Goal: Information Seeking & Learning: Find specific fact

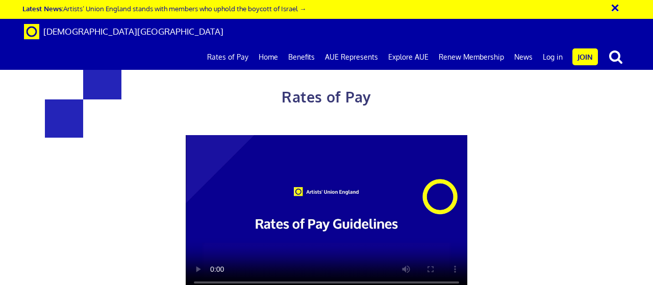
scroll to position [666, 0]
drag, startPoint x: 126, startPoint y: 141, endPoint x: 134, endPoint y: 175, distance: 34.7
drag, startPoint x: 138, startPoint y: 162, endPoint x: 134, endPoint y: 182, distance: 20.3
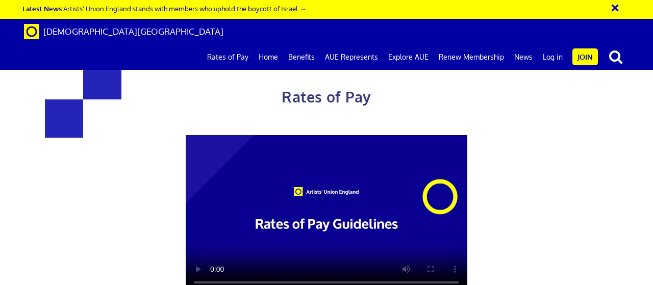
drag, startPoint x: 141, startPoint y: 166, endPoint x: 134, endPoint y: 182, distance: 17.2
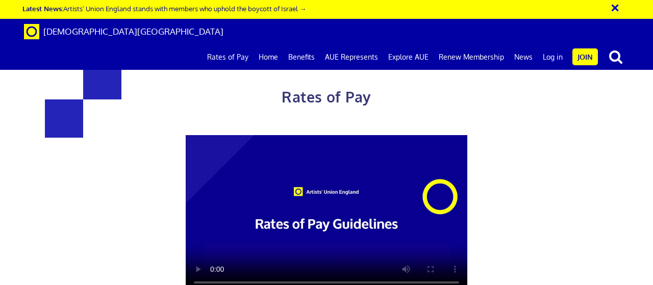
drag, startPoint x: 146, startPoint y: 153, endPoint x: 141, endPoint y: 172, distance: 20.5
drag, startPoint x: 141, startPoint y: 172, endPoint x: 136, endPoint y: 185, distance: 13.6
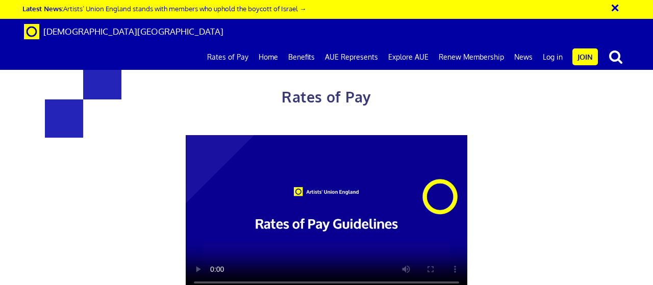
drag, startPoint x: 155, startPoint y: 152, endPoint x: 148, endPoint y: 191, distance: 40.4
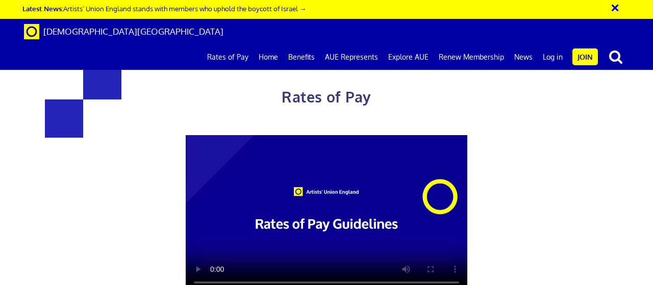
drag, startPoint x: 274, startPoint y: 163, endPoint x: 270, endPoint y: 171, distance: 8.4
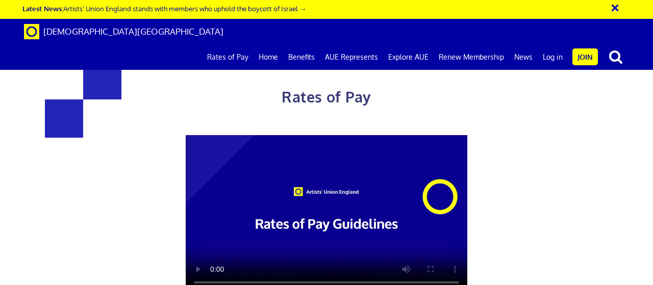
drag, startPoint x: 270, startPoint y: 171, endPoint x: 275, endPoint y: 166, distance: 6.5
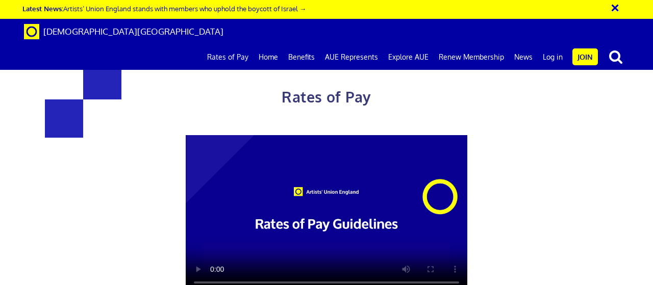
drag, startPoint x: 387, startPoint y: 172, endPoint x: 384, endPoint y: 178, distance: 6.4
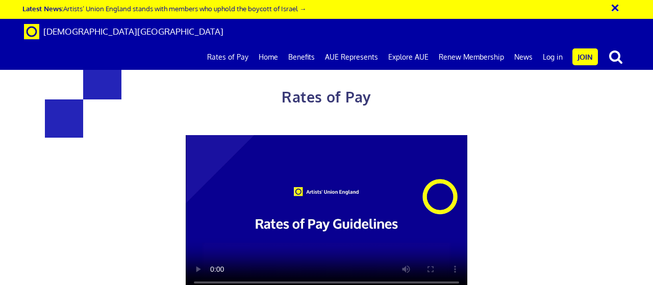
scroll to position [340, 0]
drag, startPoint x: 388, startPoint y: 90, endPoint x: 382, endPoint y: 111, distance: 21.3
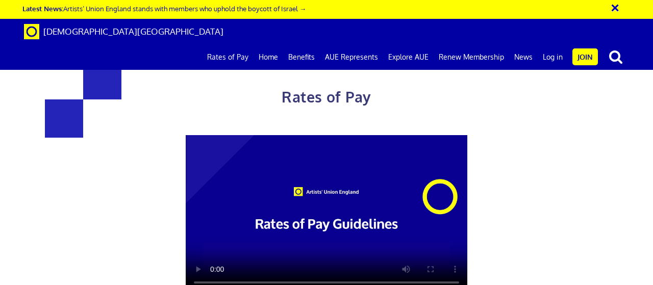
click at [236, 44] on link "Rates of Pay" at bounding box center [228, 57] width 52 height 26
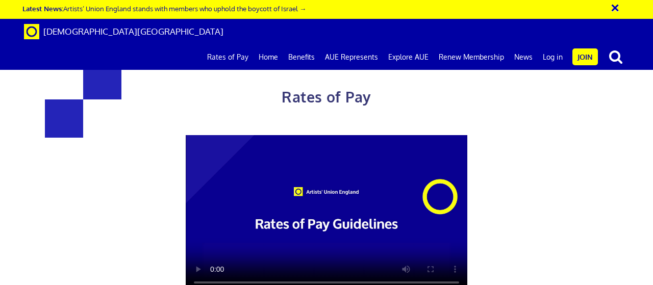
scroll to position [102, 0]
click at [280, 44] on link "Home" at bounding box center [269, 57] width 30 height 26
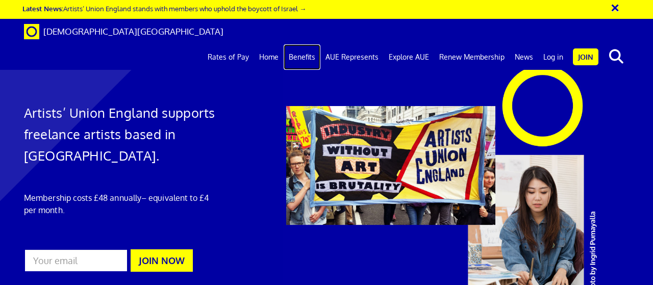
click at [311, 44] on link "Benefits" at bounding box center [302, 57] width 37 height 26
